Goal: Use online tool/utility: Utilize a website feature to perform a specific function

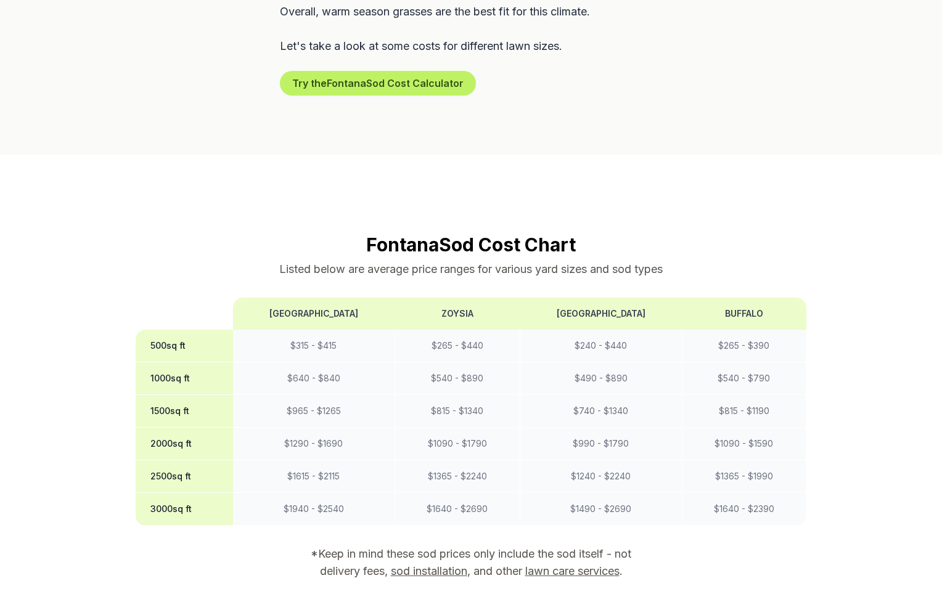
scroll to position [839, 0]
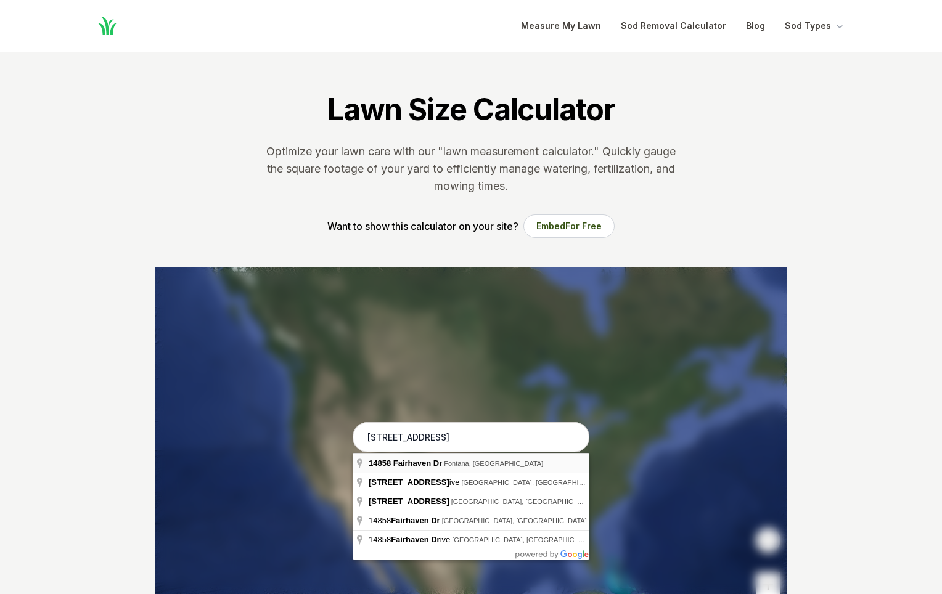
type input "[STREET_ADDRESS]"
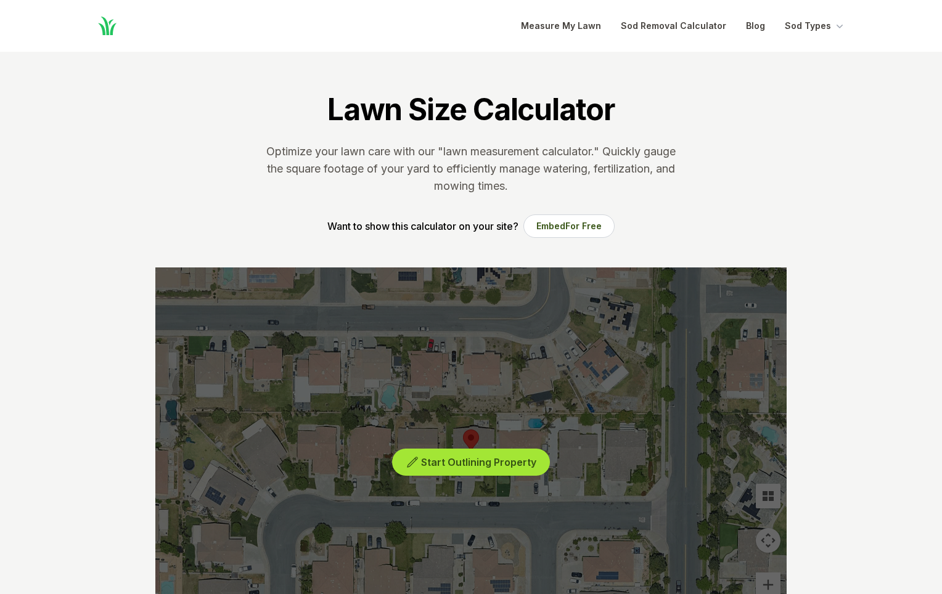
click at [492, 465] on span "Start Outlining Property" at bounding box center [478, 462] width 115 height 12
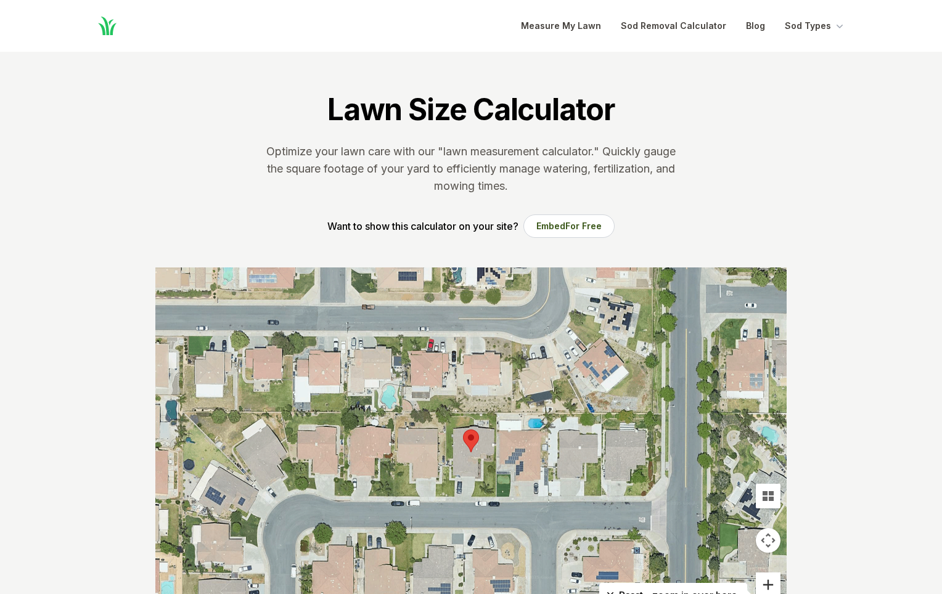
click at [767, 584] on button "Zoom in" at bounding box center [767, 584] width 25 height 25
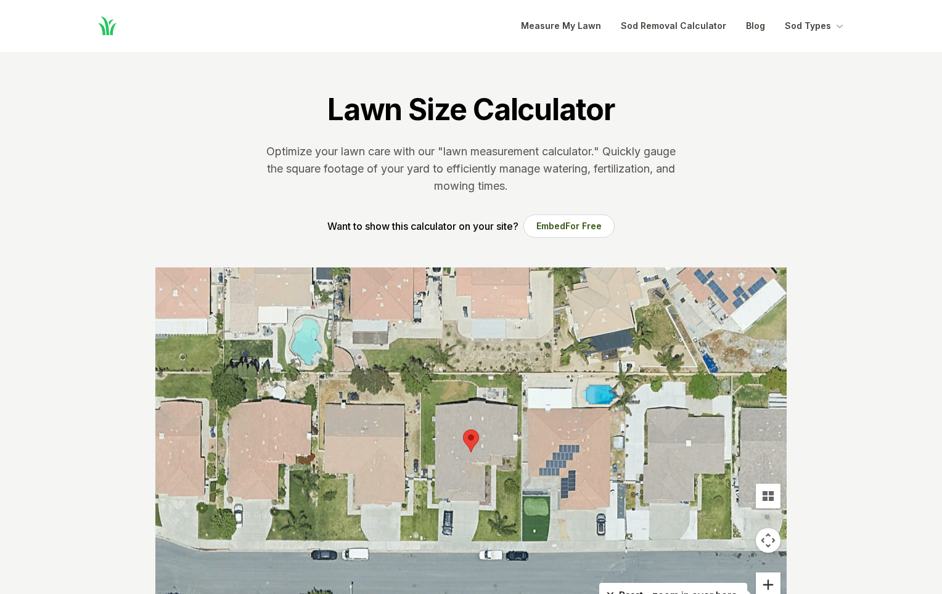
click at [767, 584] on button "Zoom in" at bounding box center [767, 584] width 25 height 25
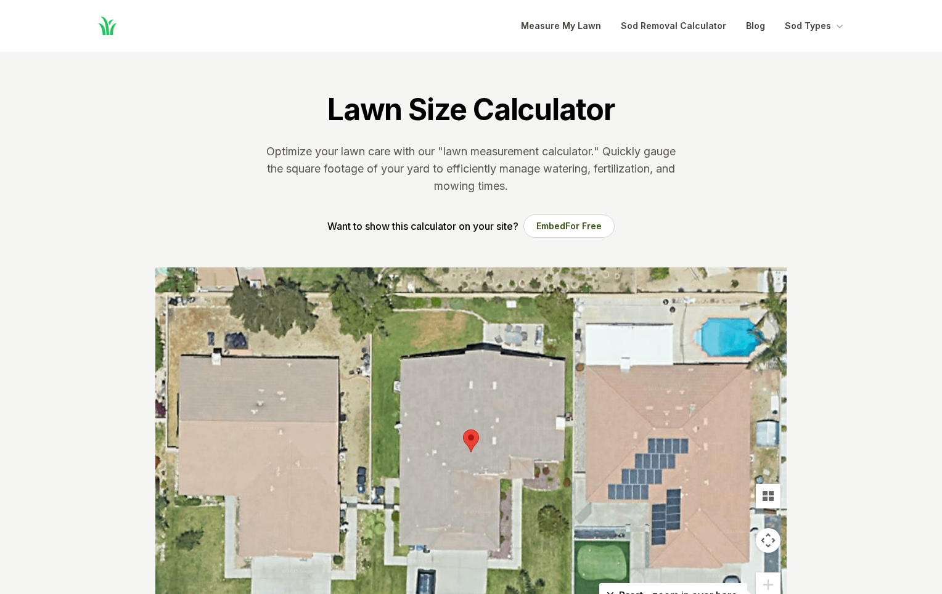
click at [483, 338] on div at bounding box center [470, 452] width 631 height 370
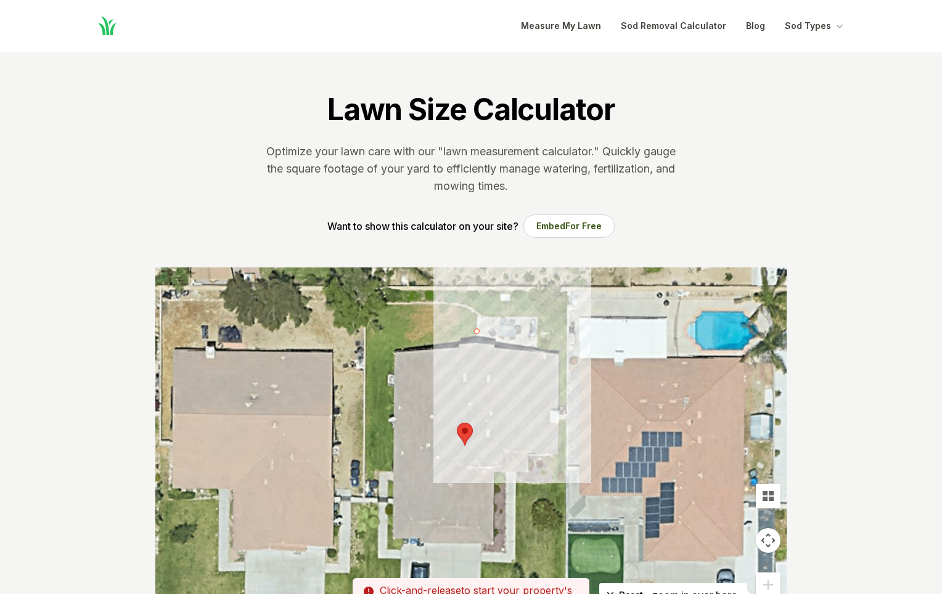
drag, startPoint x: 483, startPoint y: 322, endPoint x: 476, endPoint y: 315, distance: 10.5
click at [476, 315] on div at bounding box center [470, 452] width 631 height 370
click at [476, 316] on div at bounding box center [470, 452] width 631 height 370
click at [466, 307] on div at bounding box center [470, 452] width 631 height 370
click at [452, 306] on div at bounding box center [470, 452] width 631 height 370
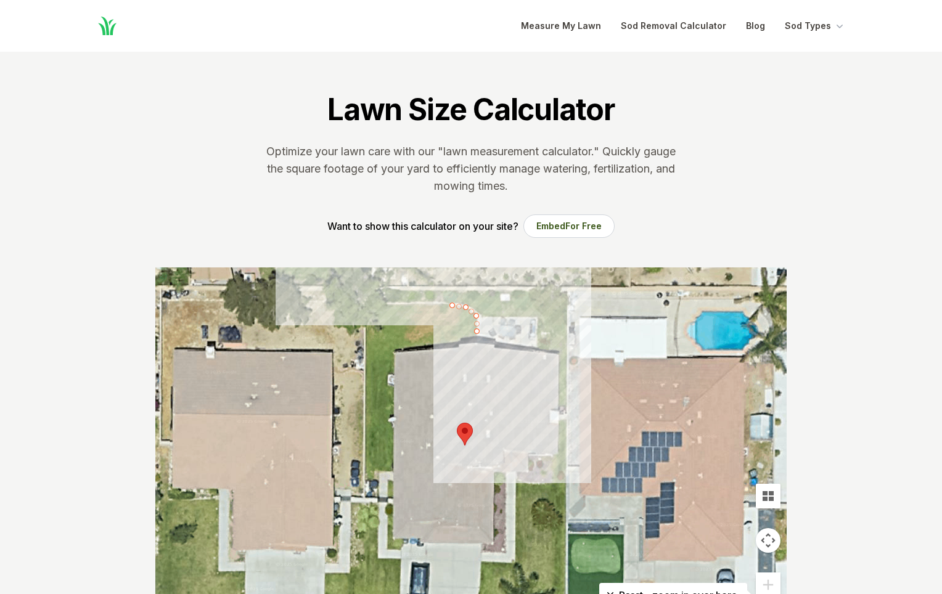
click at [438, 304] on div at bounding box center [470, 452] width 631 height 370
click at [422, 305] on div at bounding box center [470, 452] width 631 height 370
click at [409, 306] on div at bounding box center [470, 452] width 631 height 370
click at [395, 306] on div at bounding box center [470, 452] width 631 height 370
click at [385, 305] on div at bounding box center [470, 452] width 631 height 370
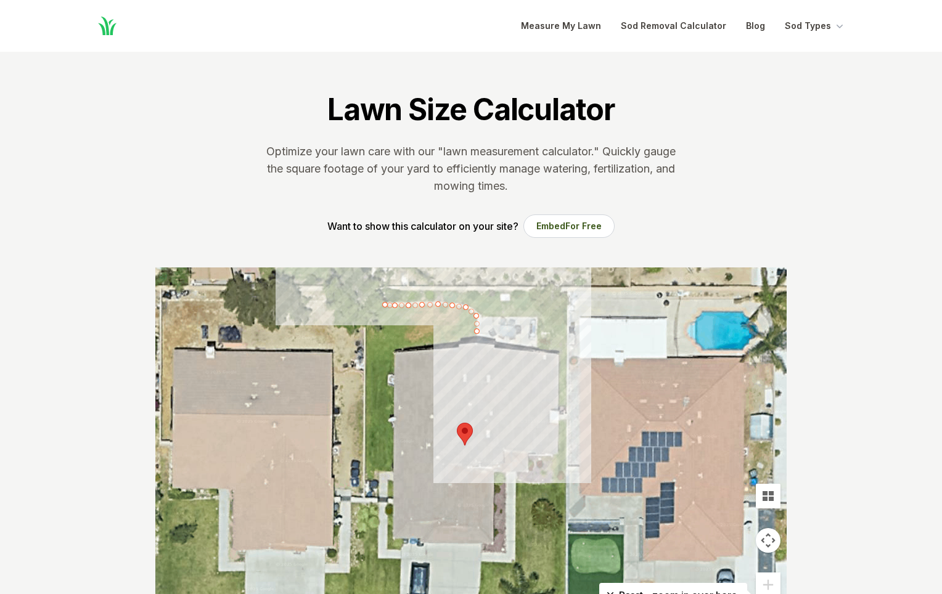
click at [369, 305] on div at bounding box center [470, 452] width 631 height 370
click at [364, 304] on div at bounding box center [470, 452] width 631 height 370
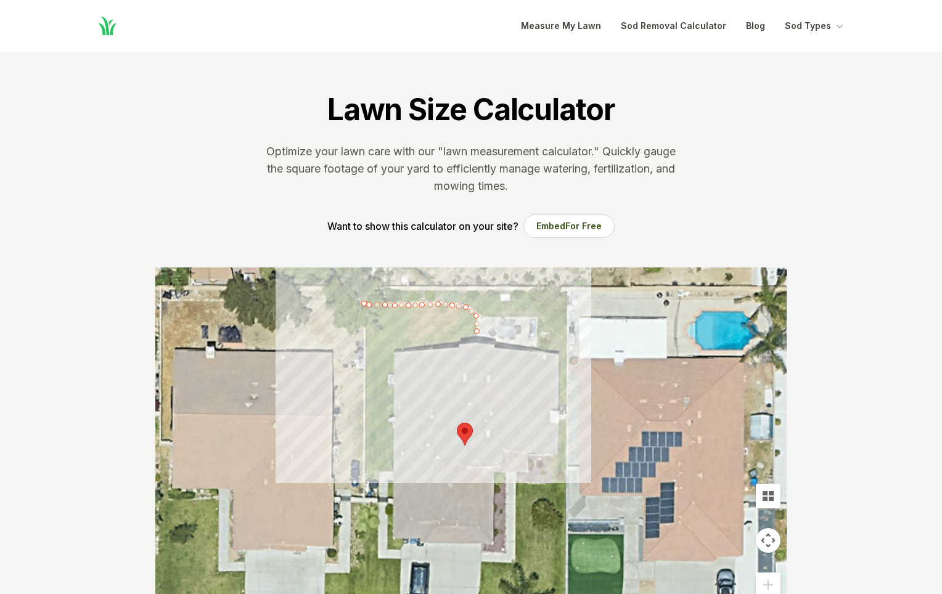
click at [365, 320] on div at bounding box center [470, 452] width 631 height 370
click at [365, 330] on div at bounding box center [470, 452] width 631 height 370
click at [366, 350] on div at bounding box center [470, 452] width 631 height 370
click at [373, 351] on div at bounding box center [470, 452] width 631 height 370
click at [379, 349] on div at bounding box center [470, 452] width 631 height 370
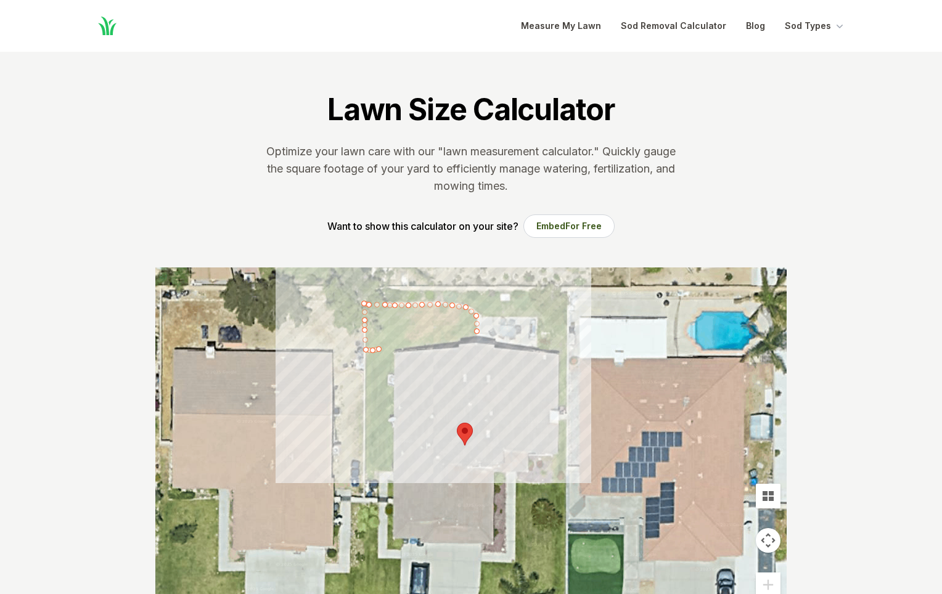
click at [386, 351] on div at bounding box center [470, 452] width 631 height 370
click at [391, 350] on div at bounding box center [470, 452] width 631 height 370
click at [457, 347] on div at bounding box center [470, 452] width 631 height 370
click at [476, 346] on div at bounding box center [470, 452] width 631 height 370
click at [475, 335] on div at bounding box center [470, 452] width 631 height 370
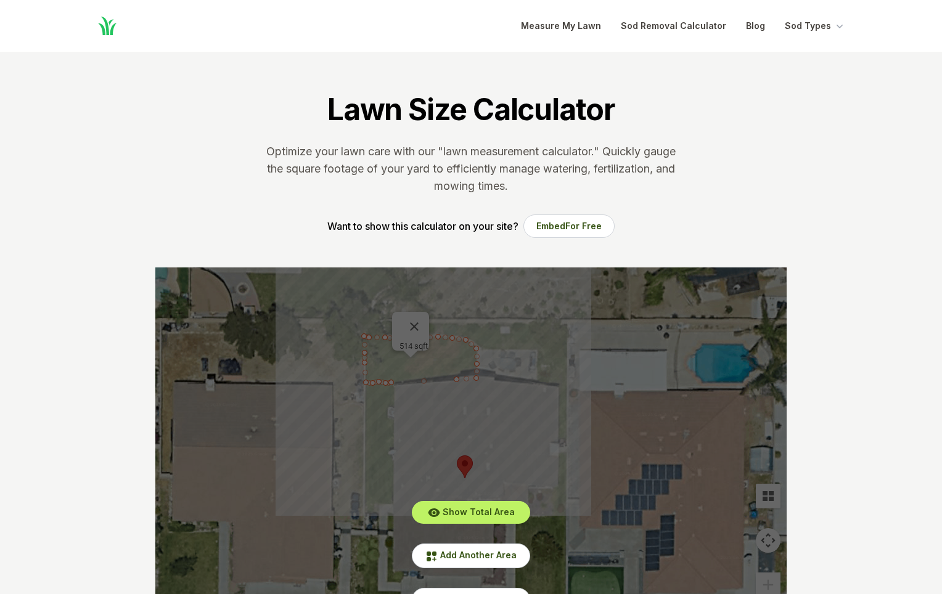
click at [419, 319] on div "Show Total Area Add Another Area Undo last outline" at bounding box center [470, 452] width 631 height 370
click at [419, 317] on div "Show Total Area Add Another Area Undo last outline" at bounding box center [470, 452] width 631 height 370
click at [358, 436] on div "Show Total Area Add Another Area Undo last outline" at bounding box center [470, 452] width 631 height 370
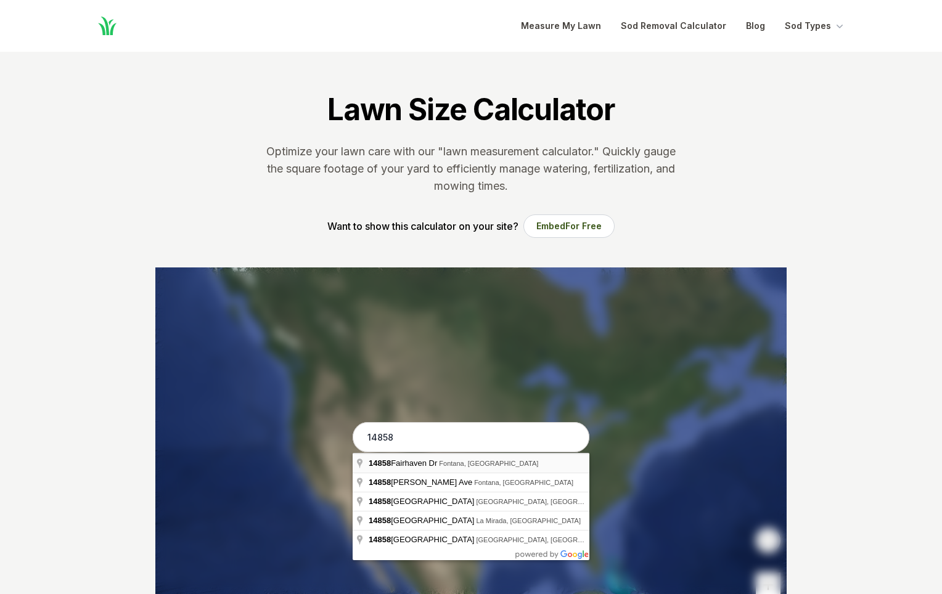
type input "[STREET_ADDRESS]"
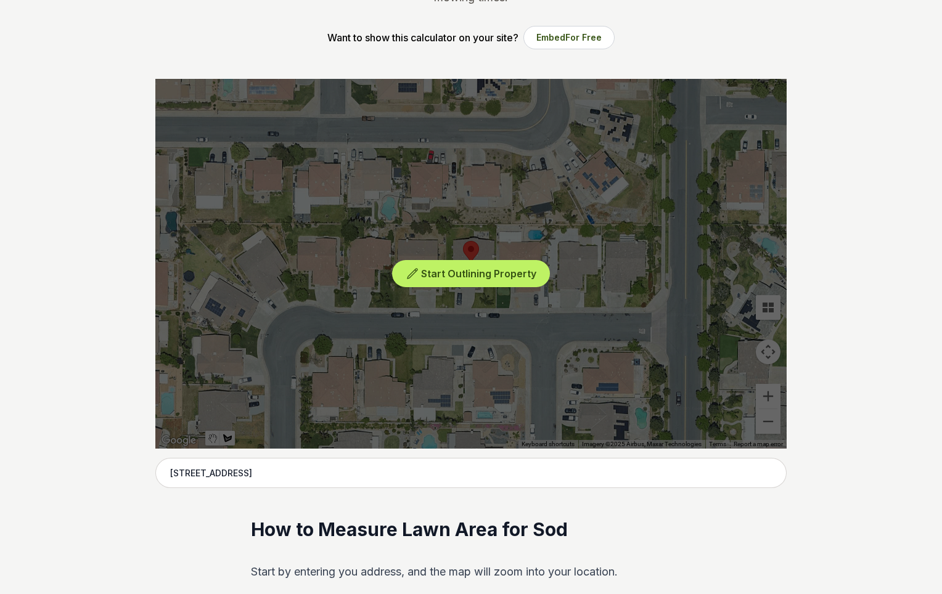
scroll to position [192, 0]
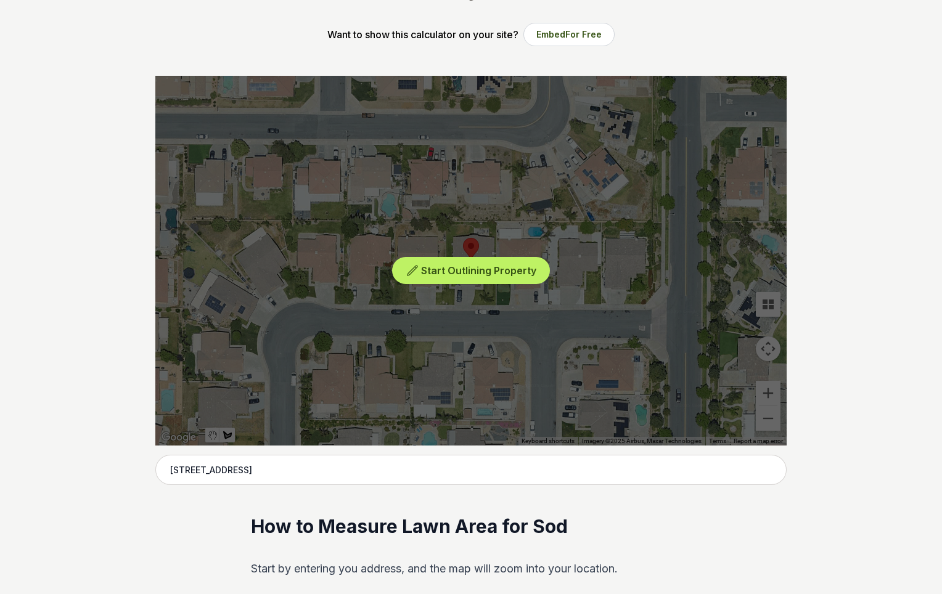
click at [768, 394] on div "Start Outlining Property" at bounding box center [470, 261] width 631 height 370
click at [499, 274] on span "Start Outlining Property" at bounding box center [478, 270] width 115 height 12
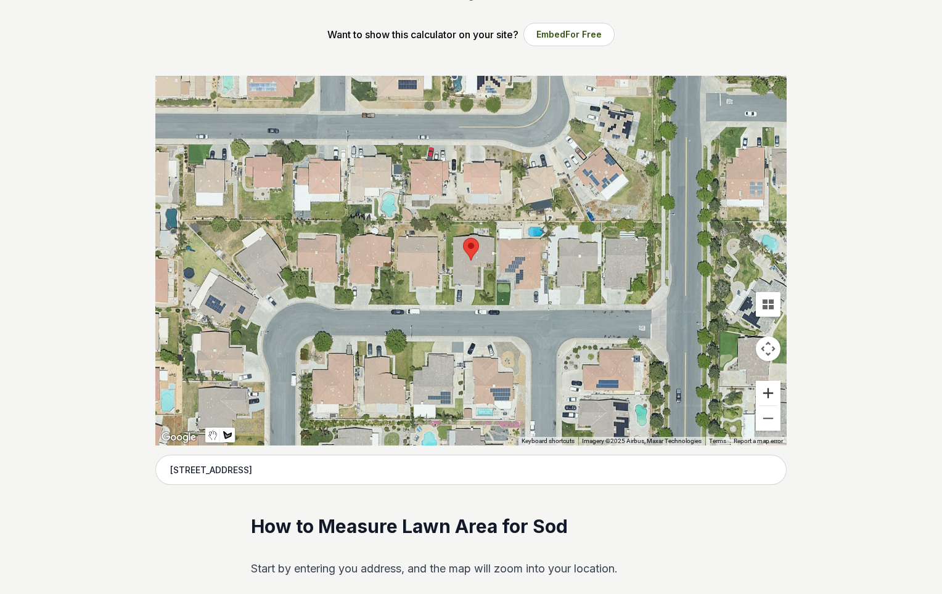
click at [768, 392] on button "Zoom in" at bounding box center [767, 393] width 25 height 25
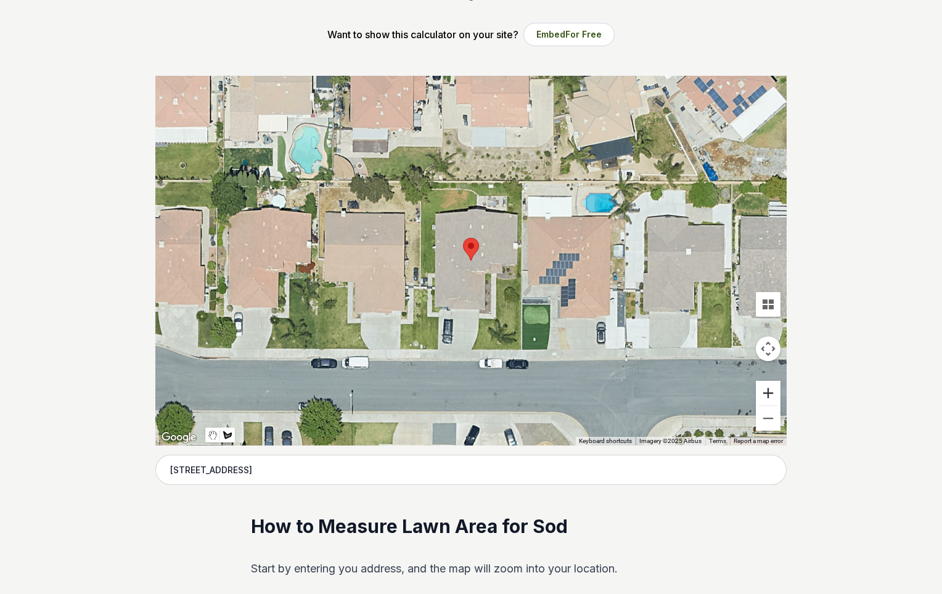
click at [768, 392] on button "Zoom in" at bounding box center [767, 393] width 25 height 25
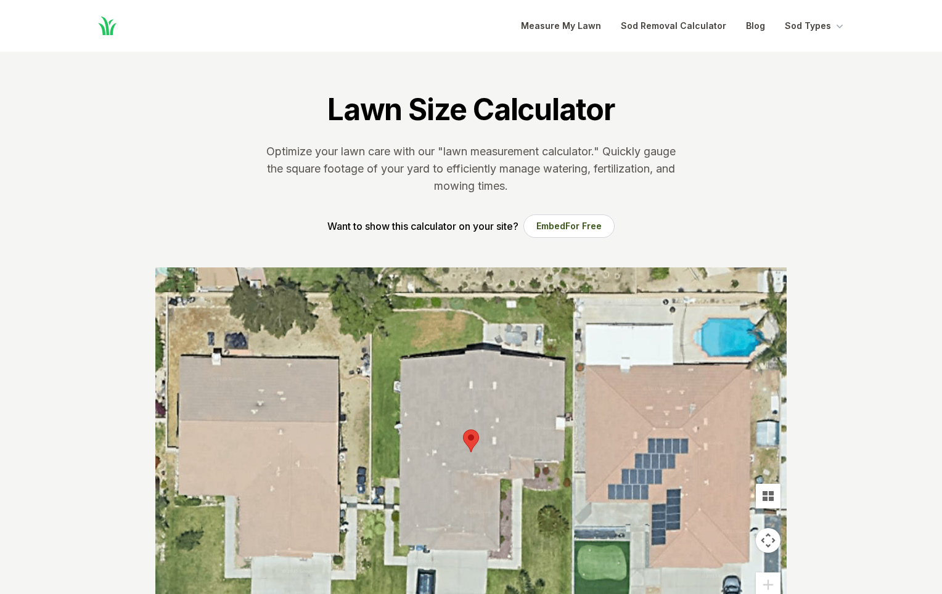
scroll to position [0, 0]
click at [482, 323] on div at bounding box center [470, 452] width 631 height 370
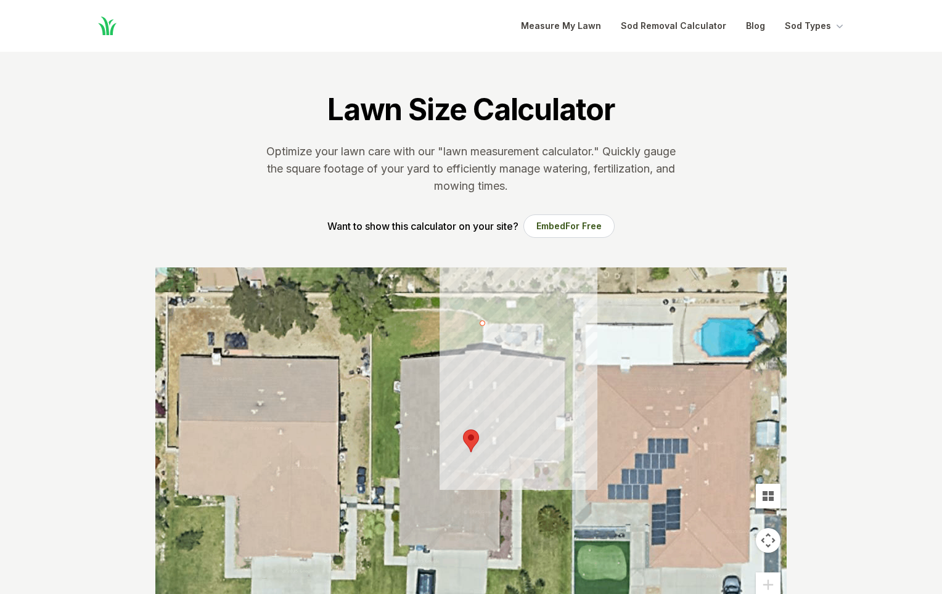
click at [470, 315] on div at bounding box center [470, 452] width 631 height 370
click at [456, 311] on div at bounding box center [470, 452] width 631 height 370
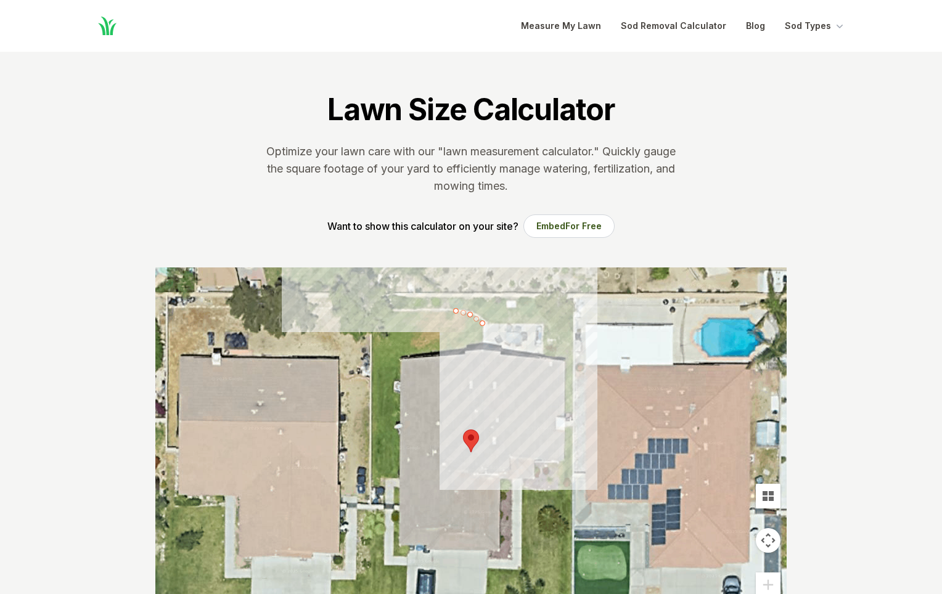
click at [441, 310] on div at bounding box center [470, 452] width 631 height 370
click at [429, 310] on div at bounding box center [470, 452] width 631 height 370
click at [415, 310] on div at bounding box center [470, 452] width 631 height 370
click at [399, 309] on div at bounding box center [470, 452] width 631 height 370
click at [382, 308] on div at bounding box center [470, 452] width 631 height 370
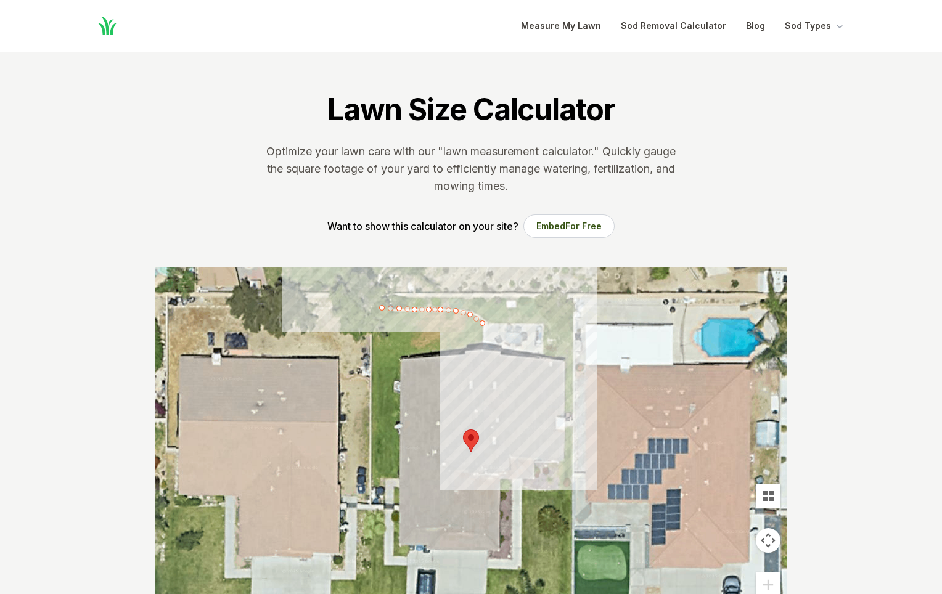
click at [372, 310] on div at bounding box center [470, 452] width 631 height 370
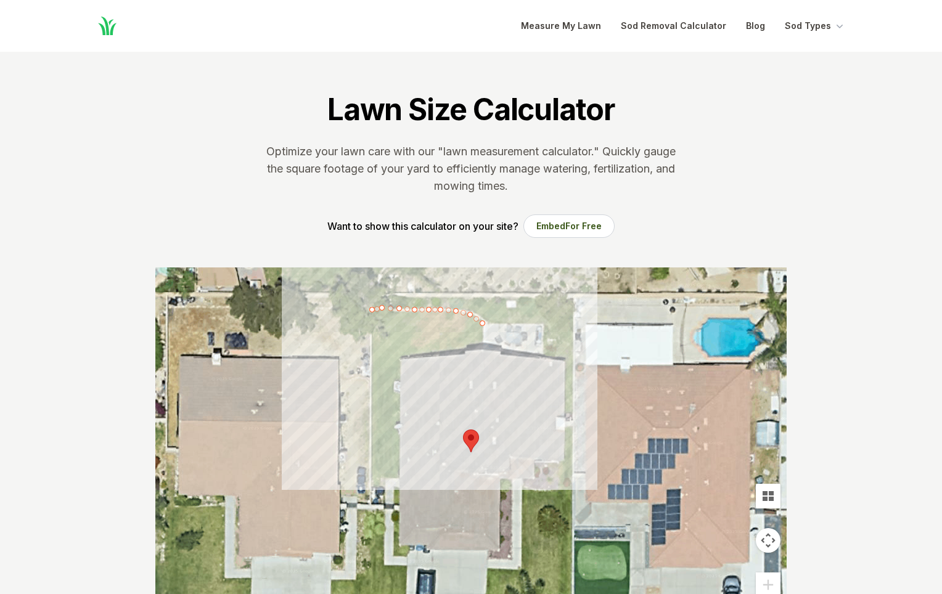
click at [372, 322] on div at bounding box center [470, 452] width 631 height 370
click at [372, 339] on div at bounding box center [470, 452] width 631 height 370
click at [372, 348] on div at bounding box center [470, 452] width 631 height 370
click at [372, 344] on div at bounding box center [470, 452] width 631 height 370
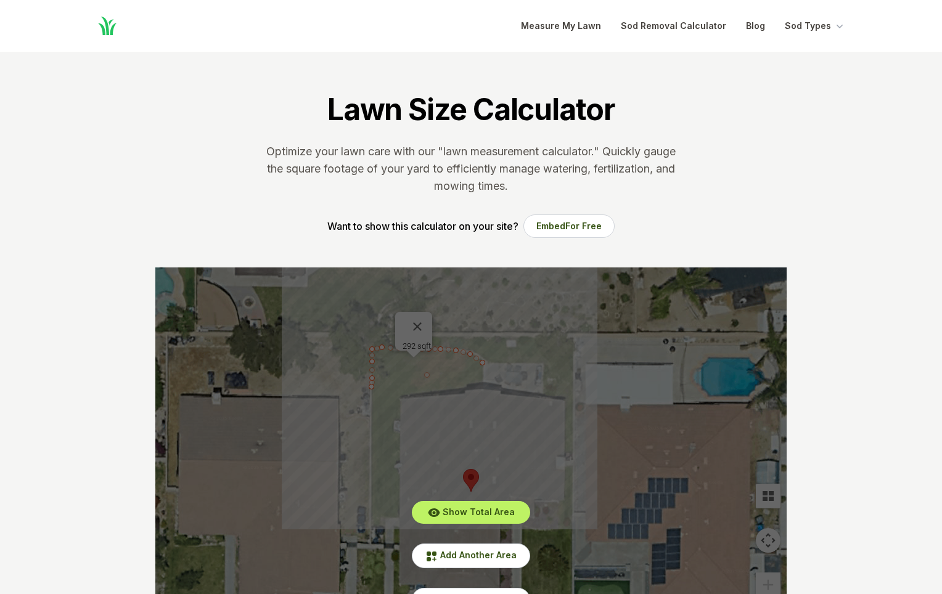
click at [426, 318] on div "Show Total Area Add Another Area Undo last outline" at bounding box center [470, 452] width 631 height 370
click at [428, 384] on div "Show Total Area Add Another Area Undo last outline" at bounding box center [470, 452] width 631 height 370
click at [501, 553] on span "Add Another Area" at bounding box center [478, 555] width 76 height 10
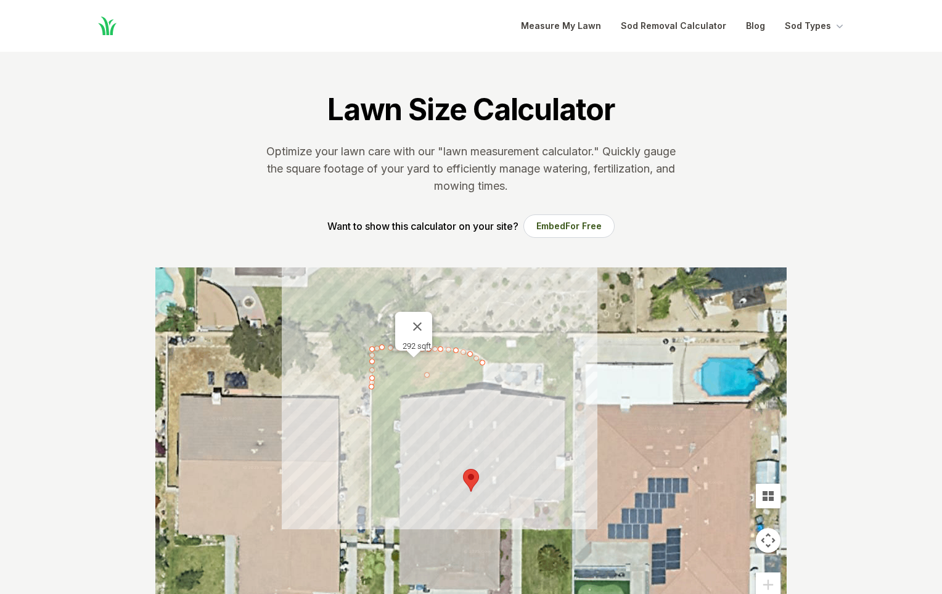
click at [425, 381] on div at bounding box center [470, 452] width 631 height 370
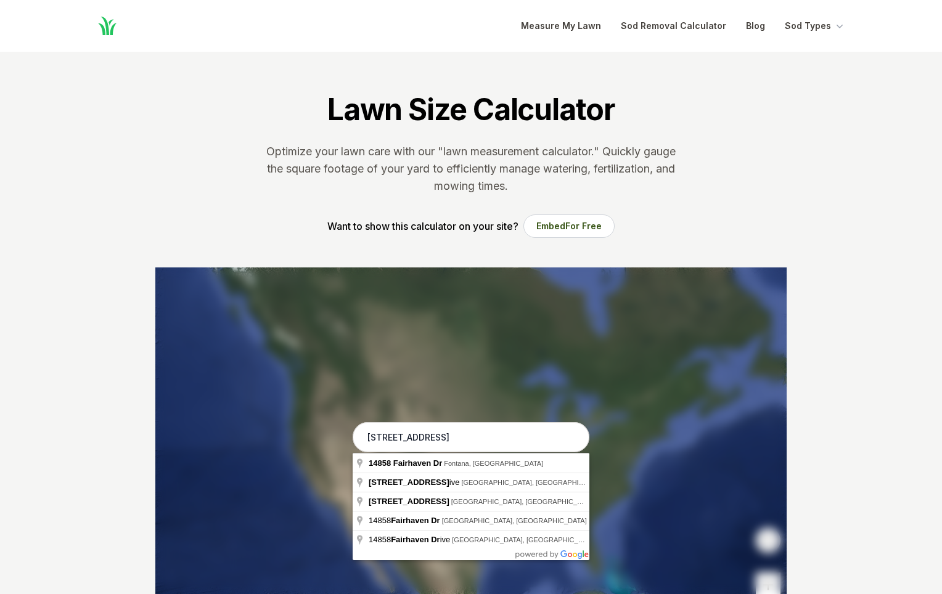
type input "[STREET_ADDRESS]"
drag, startPoint x: 478, startPoint y: 491, endPoint x: 485, endPoint y: 467, distance: 25.0
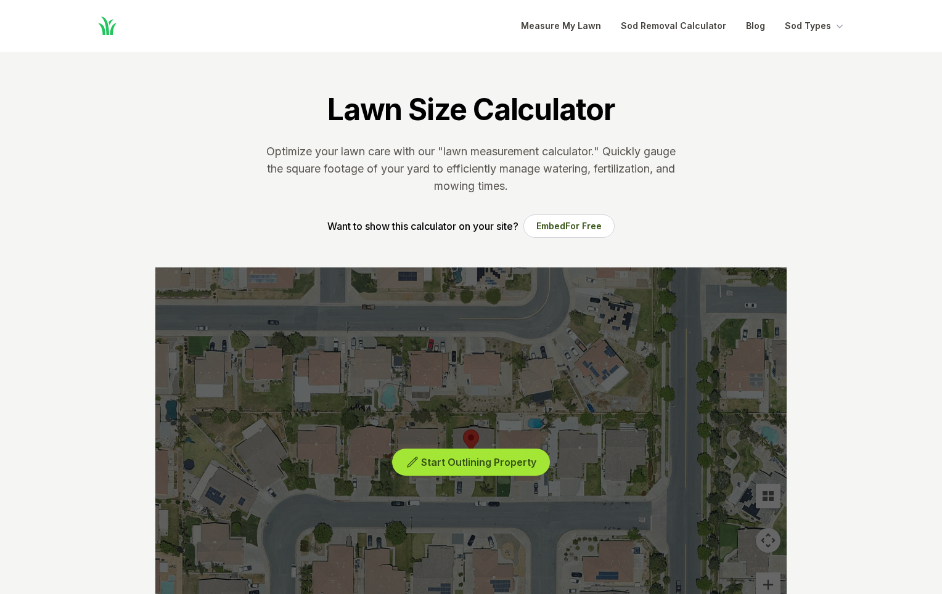
click at [512, 460] on span "Start Outlining Property" at bounding box center [478, 462] width 115 height 12
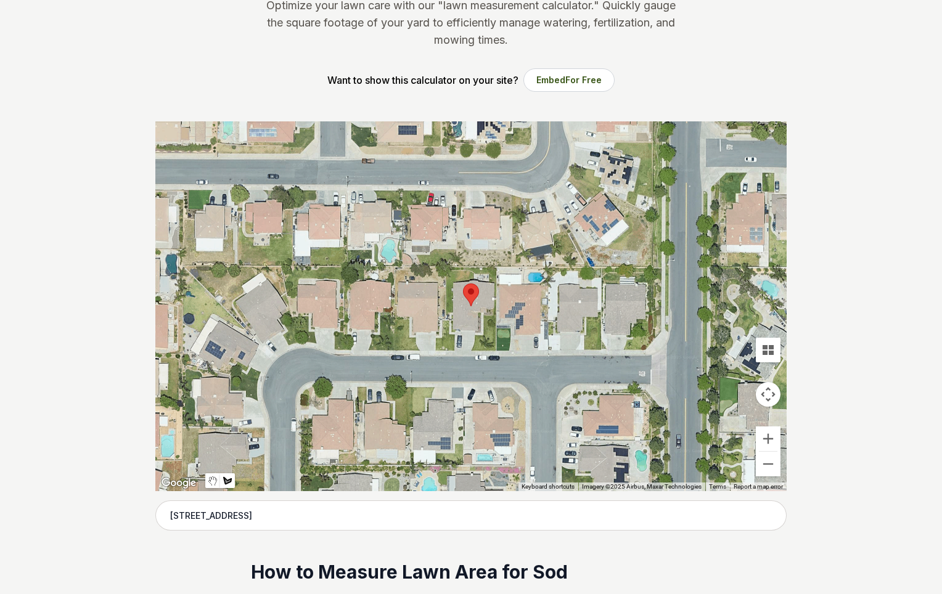
scroll to position [172, 0]
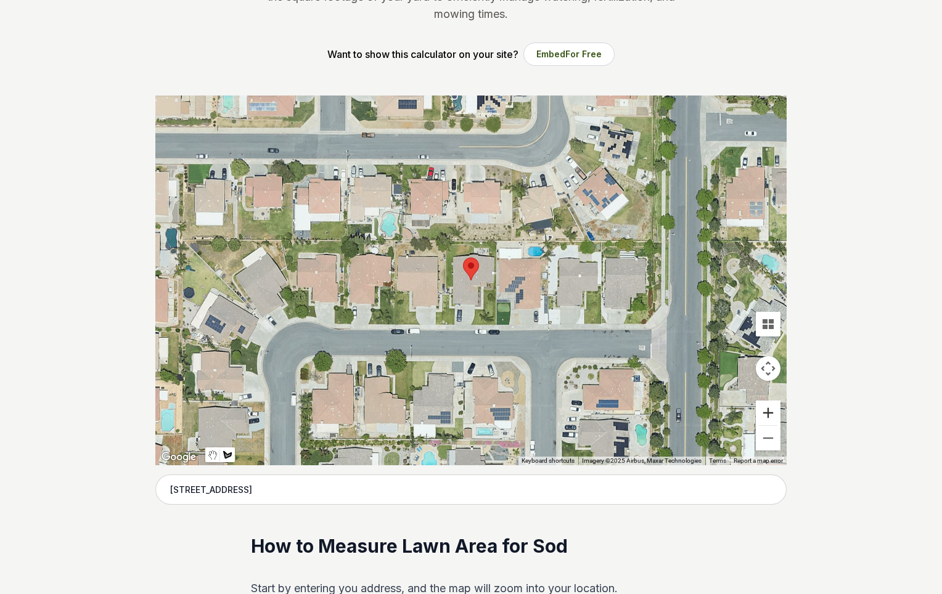
click at [770, 417] on button "Zoom in" at bounding box center [767, 413] width 25 height 25
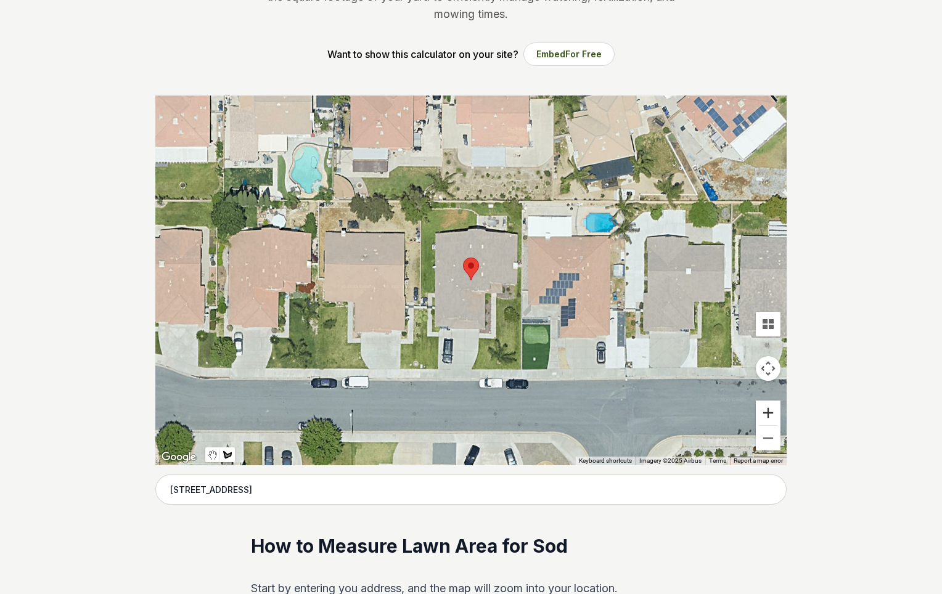
click at [770, 417] on button "Zoom in" at bounding box center [767, 413] width 25 height 25
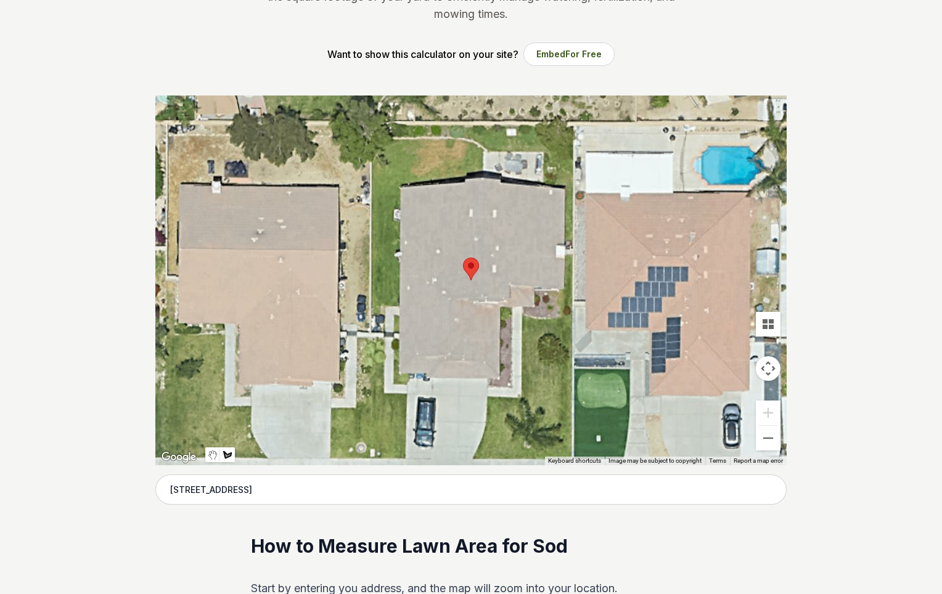
click at [482, 150] on div at bounding box center [470, 281] width 631 height 370
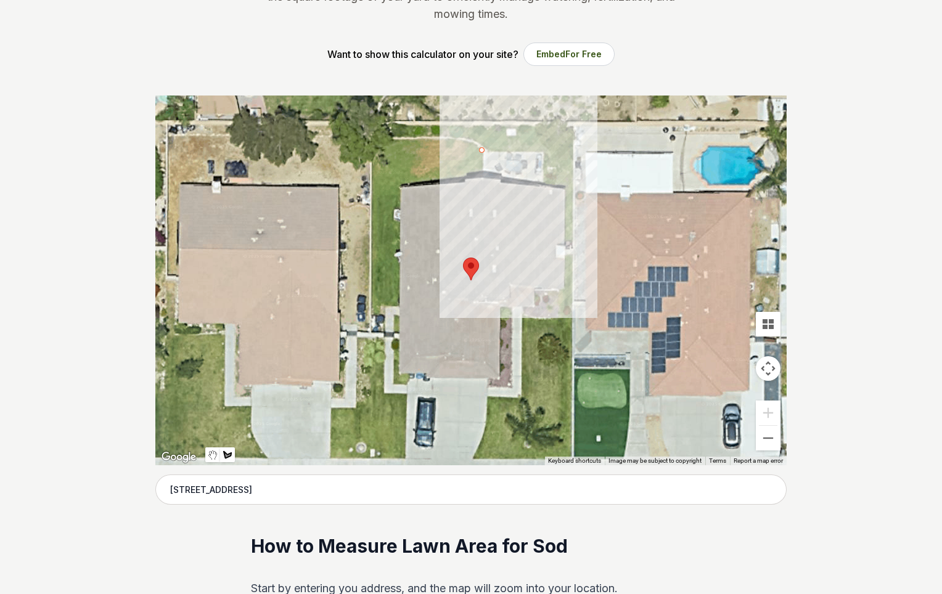
click at [472, 144] on div at bounding box center [470, 281] width 631 height 370
click at [460, 139] on div at bounding box center [470, 281] width 631 height 370
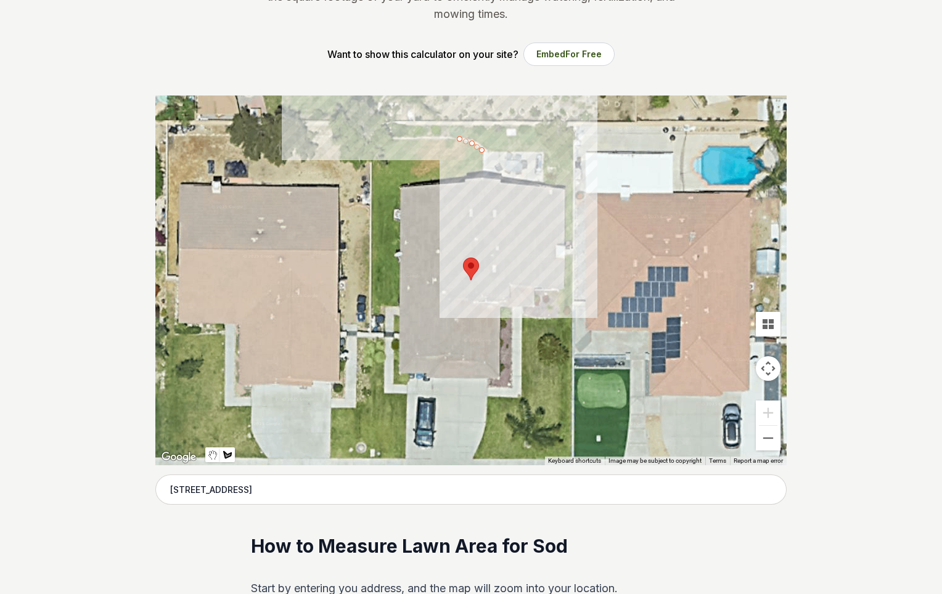
click at [435, 139] on div at bounding box center [470, 281] width 631 height 370
click at [419, 139] on div at bounding box center [470, 281] width 631 height 370
click at [404, 139] on div at bounding box center [470, 281] width 631 height 370
click at [395, 139] on div at bounding box center [470, 281] width 631 height 370
click at [382, 139] on div at bounding box center [470, 281] width 631 height 370
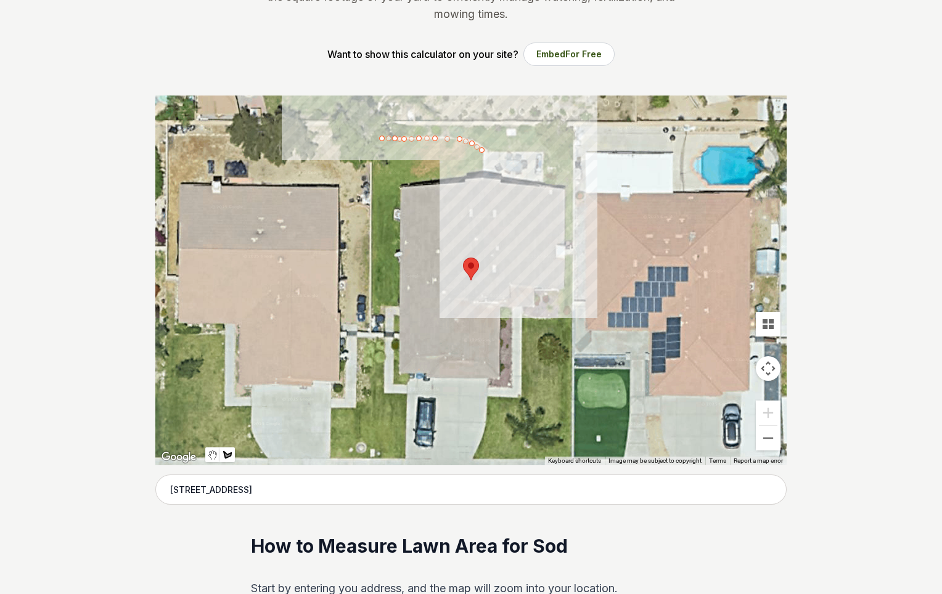
click at [372, 137] on div at bounding box center [470, 281] width 631 height 370
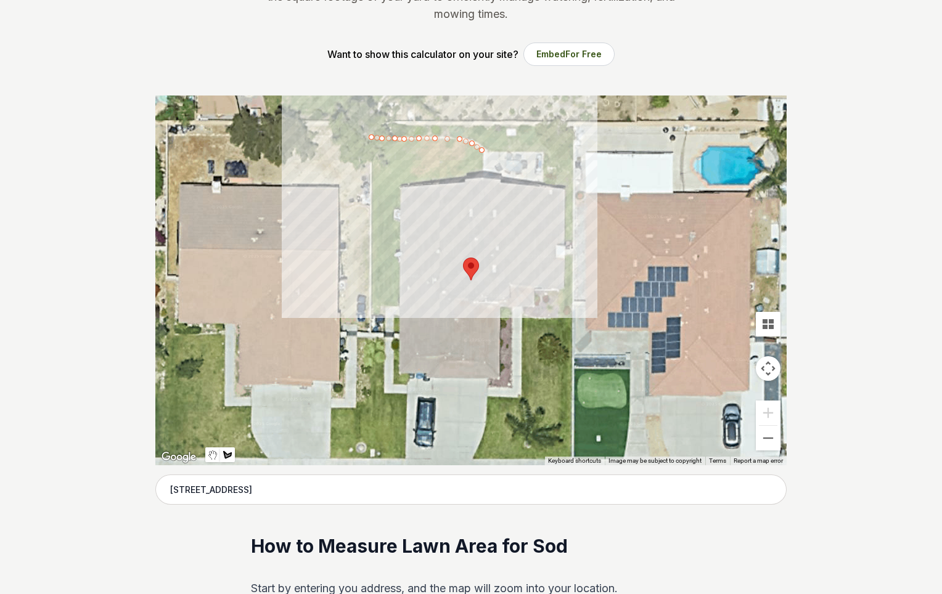
click at [371, 152] on div at bounding box center [470, 281] width 631 height 370
click at [371, 161] on div at bounding box center [470, 281] width 631 height 370
click at [371, 168] on div at bounding box center [470, 281] width 631 height 370
click at [371, 174] on div at bounding box center [470, 281] width 631 height 370
click at [371, 180] on div at bounding box center [470, 281] width 631 height 370
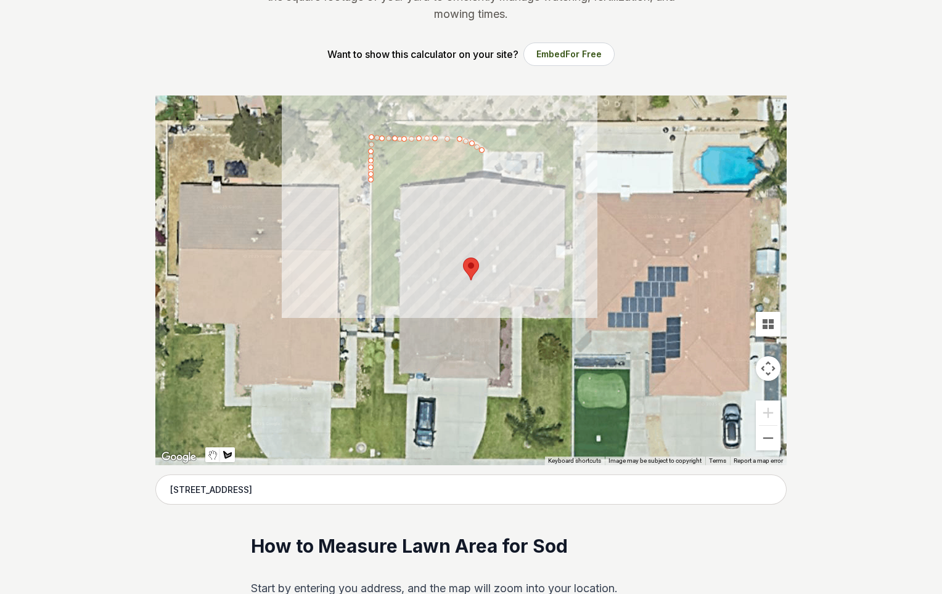
click at [481, 177] on div at bounding box center [470, 281] width 631 height 370
click at [482, 162] on div at bounding box center [470, 281] width 631 height 370
click at [482, 155] on div at bounding box center [470, 281] width 631 height 370
click at [481, 149] on div at bounding box center [470, 281] width 631 height 370
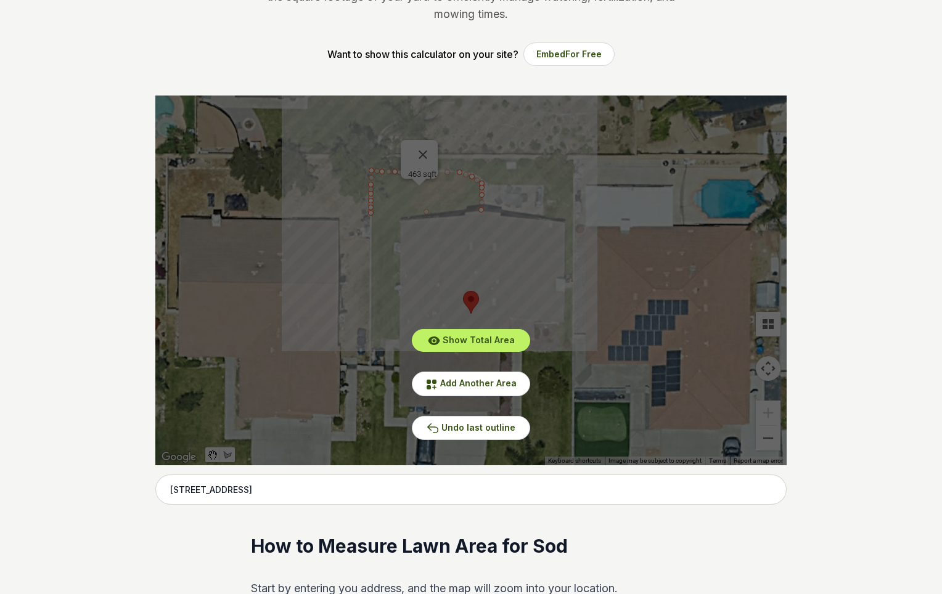
click at [428, 148] on div "Show Total Area Add Another Area Undo last outline" at bounding box center [470, 281] width 631 height 370
